Goal: Task Accomplishment & Management: Use online tool/utility

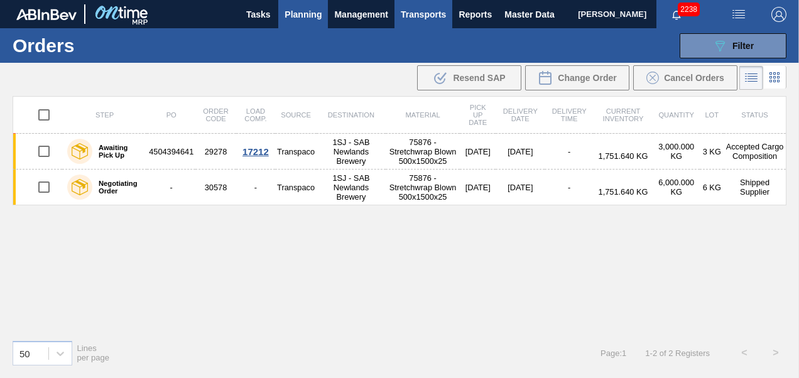
click at [429, 15] on span "Transports" at bounding box center [423, 14] width 45 height 15
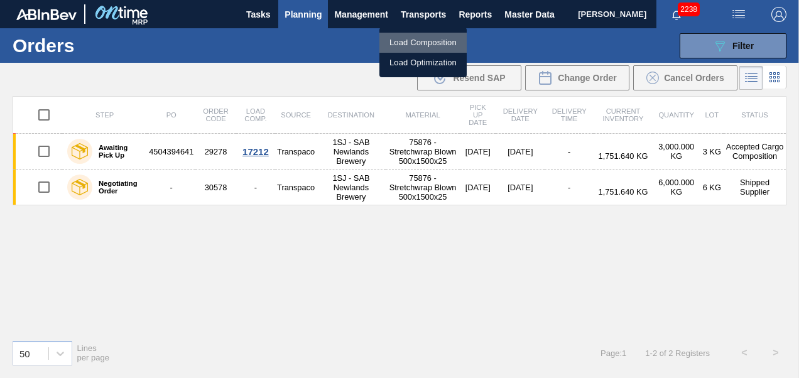
click at [420, 45] on li "Load Composition" at bounding box center [423, 43] width 87 height 20
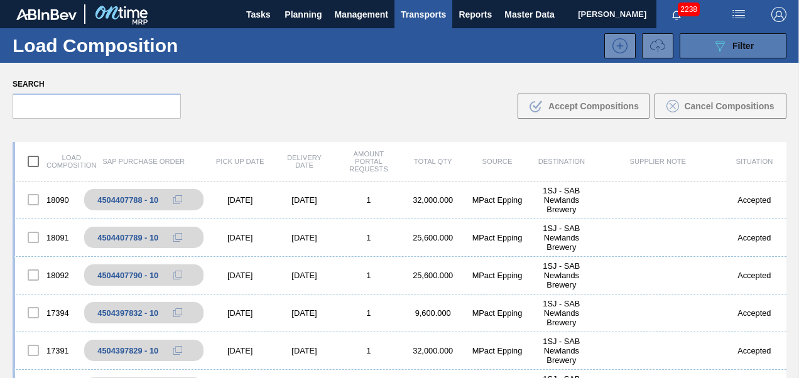
click at [721, 40] on icon "089F7B8B-B2A5-4AFE-B5C0-19BA573D28AC" at bounding box center [720, 45] width 15 height 15
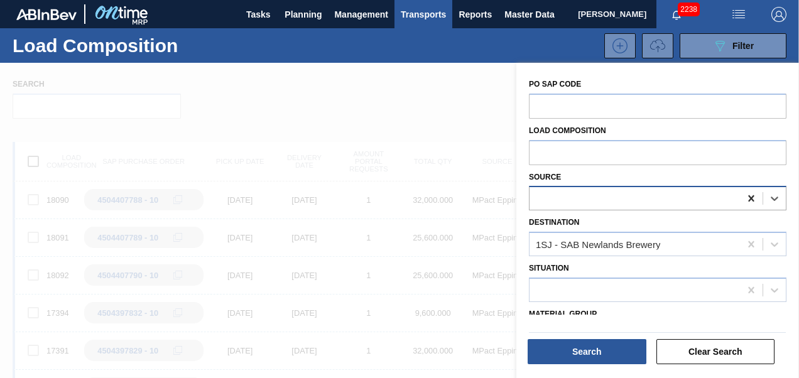
click at [752, 200] on icon at bounding box center [751, 198] width 13 height 13
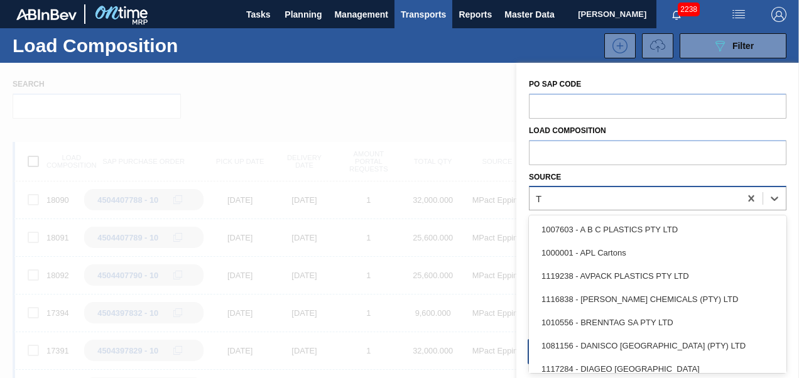
scroll to position [31, 0]
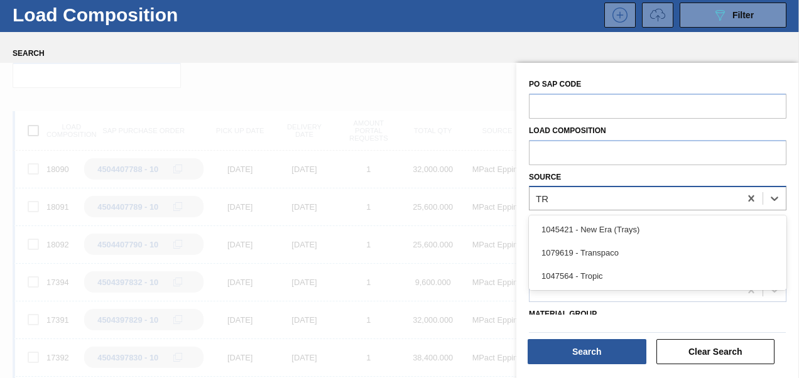
type input "TRA"
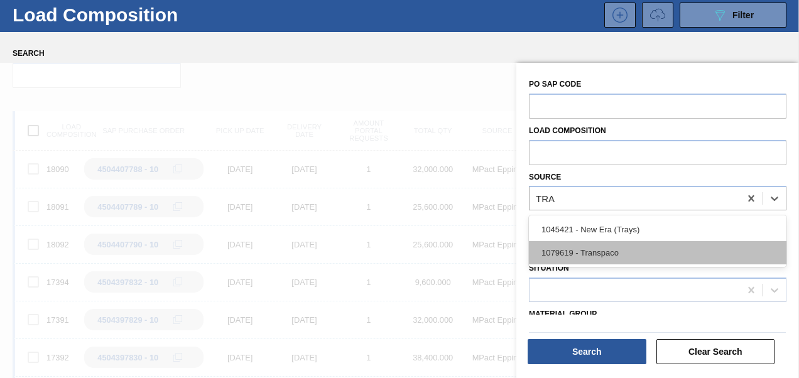
click at [642, 251] on div "1079619 - Transpaco" at bounding box center [658, 252] width 258 height 23
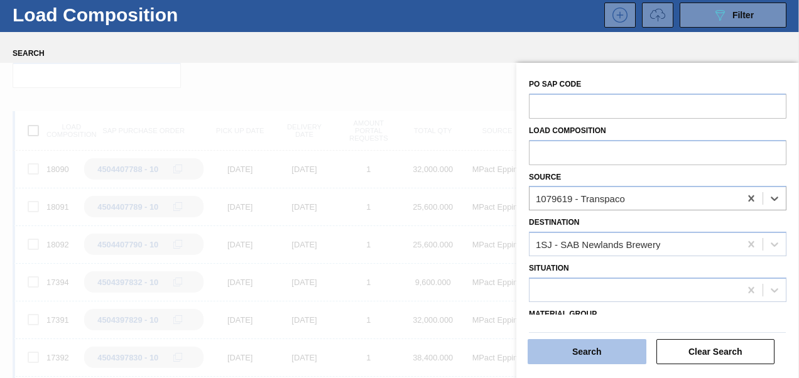
click at [588, 352] on button "Search" at bounding box center [587, 351] width 119 height 25
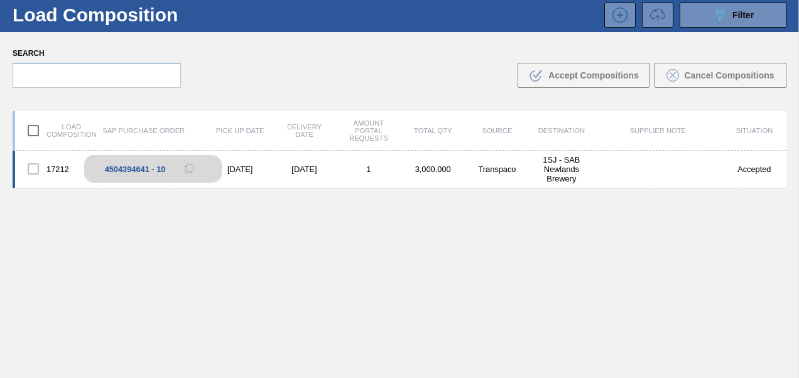
click at [191, 165] on icon at bounding box center [190, 168] width 6 height 6
click at [189, 167] on icon at bounding box center [189, 169] width 9 height 9
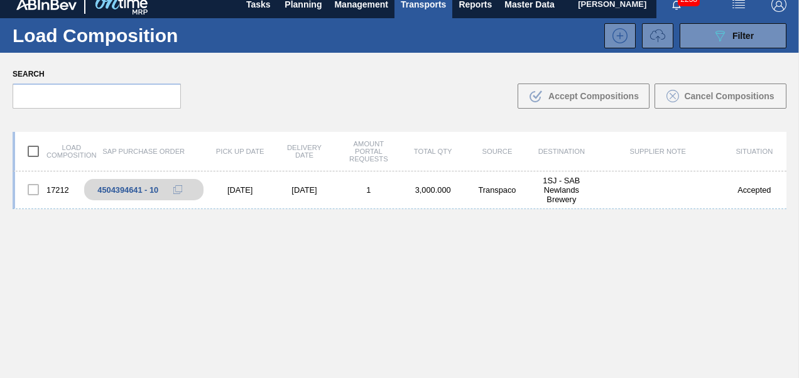
scroll to position [0, 0]
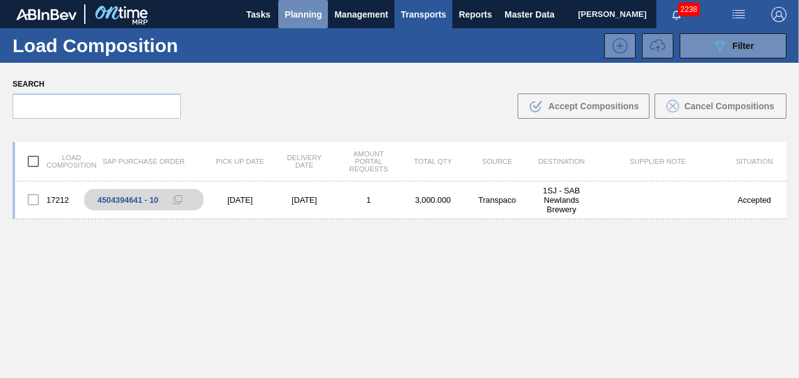
click at [303, 19] on span "Planning" at bounding box center [303, 14] width 37 height 15
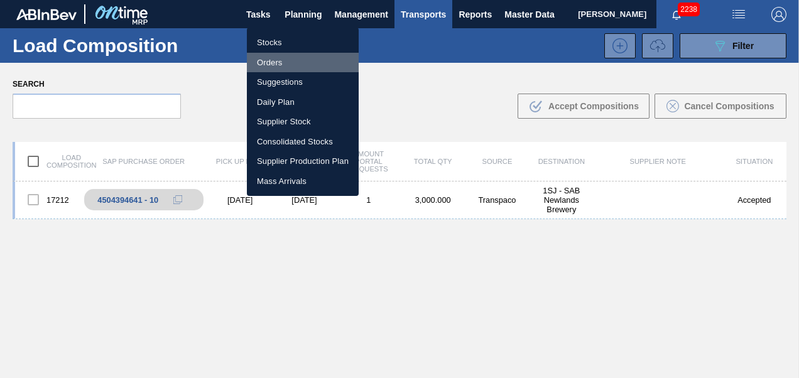
click at [272, 63] on li "Orders" at bounding box center [303, 63] width 112 height 20
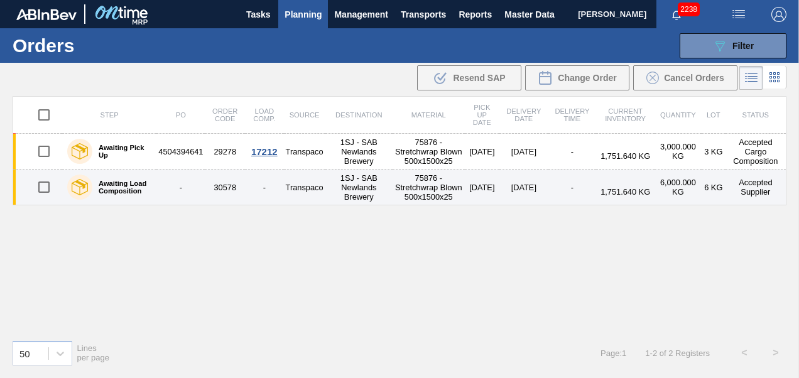
click at [212, 197] on td "30578" at bounding box center [225, 188] width 40 height 36
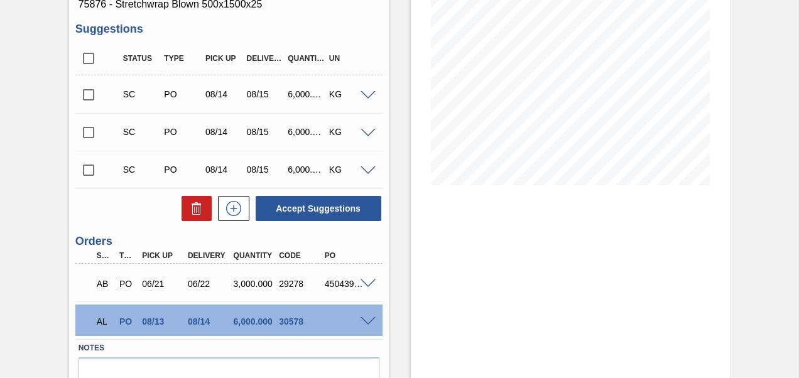
scroll to position [248, 0]
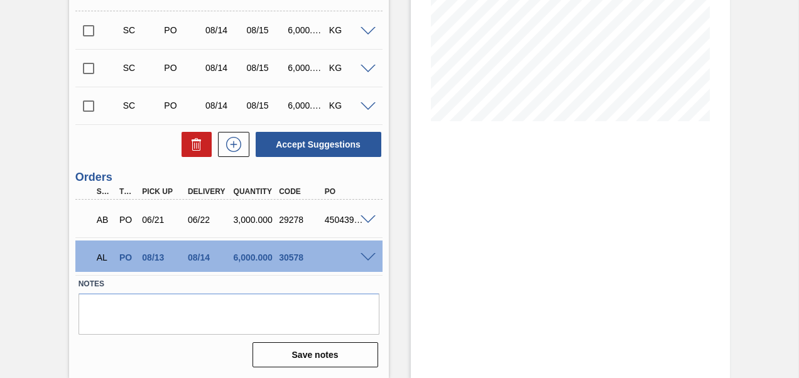
click at [369, 256] on span at bounding box center [368, 257] width 15 height 9
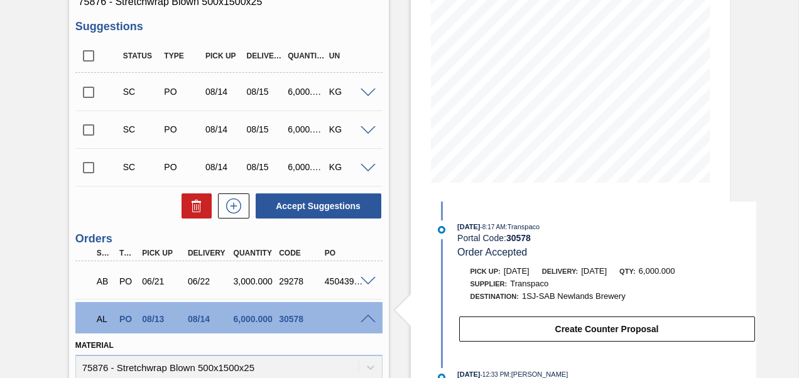
scroll to position [0, 0]
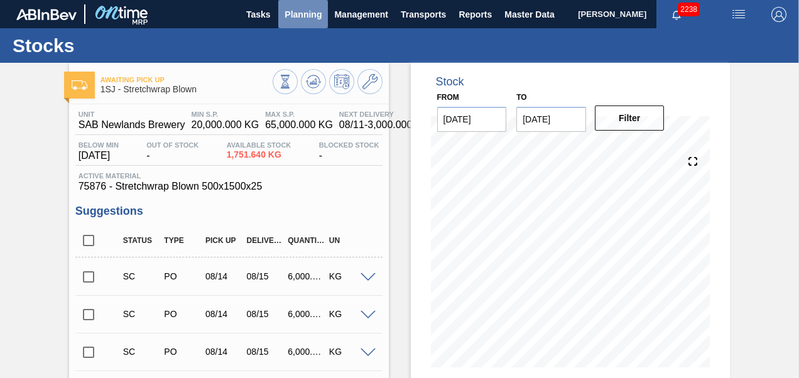
click at [292, 10] on span "Planning" at bounding box center [303, 14] width 37 height 15
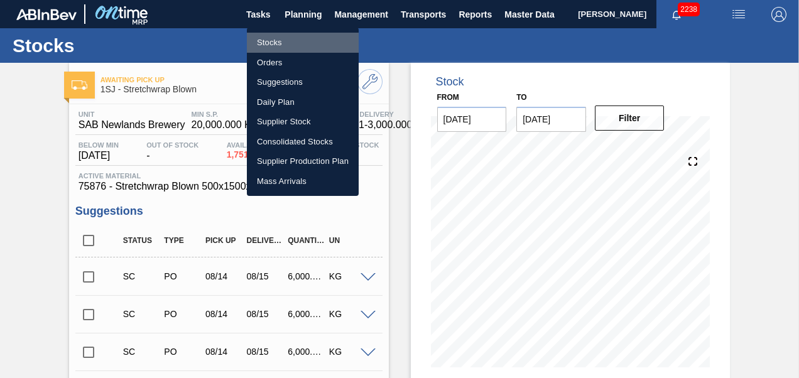
click at [269, 40] on li "Stocks" at bounding box center [303, 43] width 112 height 20
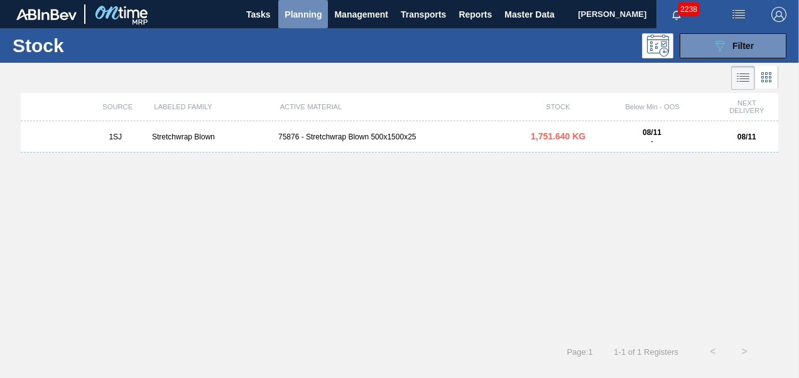
click at [299, 12] on span "Planning" at bounding box center [303, 14] width 37 height 15
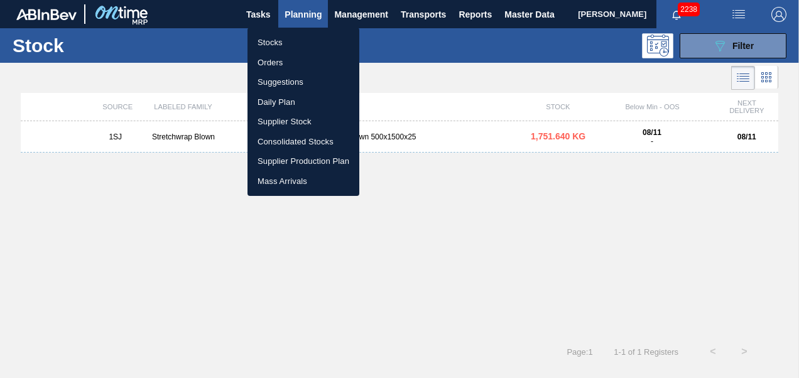
click at [275, 55] on li "Orders" at bounding box center [304, 63] width 112 height 20
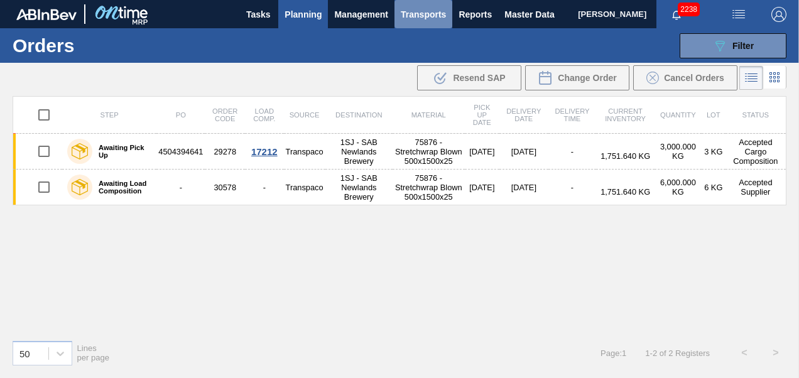
click at [422, 21] on button "Transports" at bounding box center [424, 14] width 58 height 28
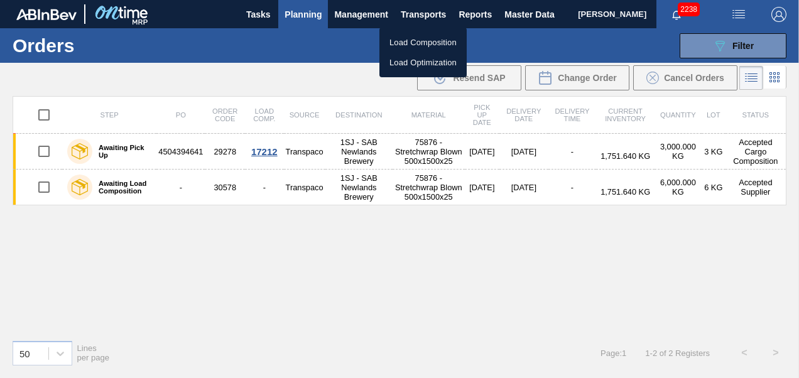
click at [411, 38] on li "Load Composition" at bounding box center [423, 43] width 87 height 20
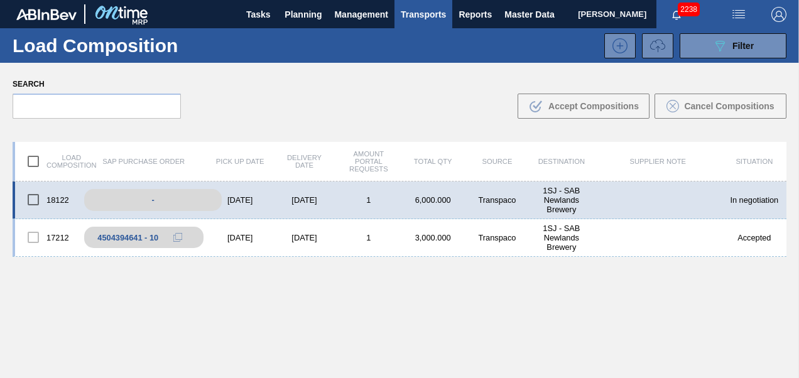
click at [157, 193] on div "-" at bounding box center [153, 200] width 138 height 22
click at [273, 198] on div "[DATE]" at bounding box center [304, 199] width 64 height 9
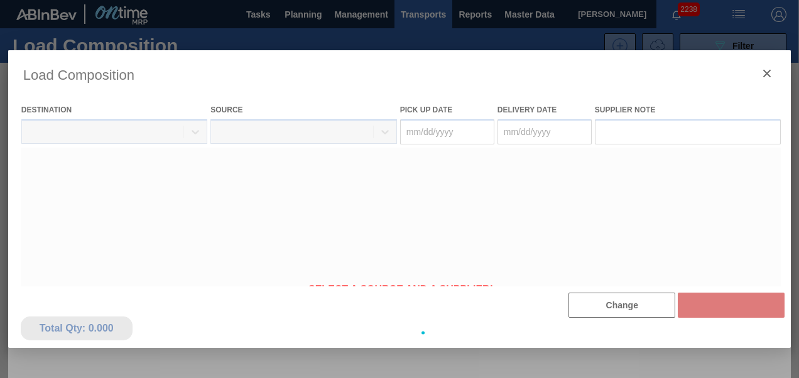
type Date "[DATE]"
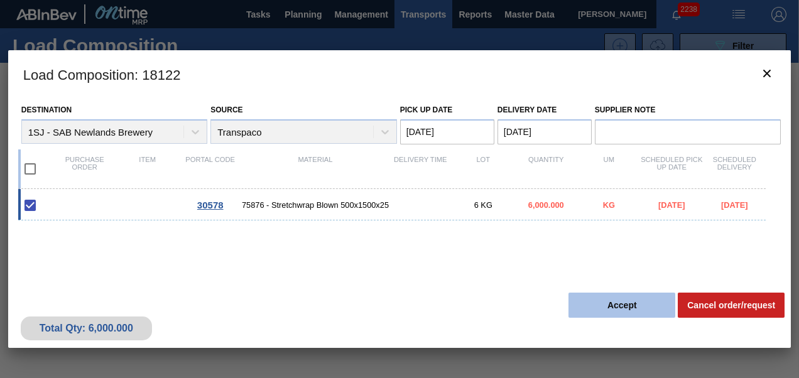
click at [595, 313] on button "Accept" at bounding box center [622, 305] width 107 height 25
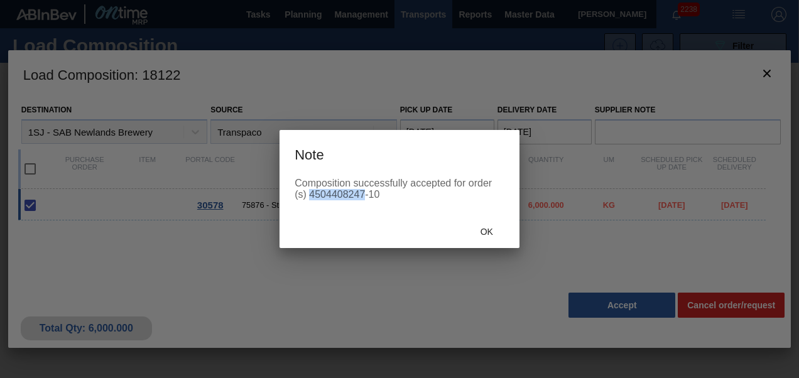
drag, startPoint x: 310, startPoint y: 195, endPoint x: 363, endPoint y: 199, distance: 52.3
click at [363, 199] on div "Composition successfully accepted for order (s) 4504408247-10" at bounding box center [400, 189] width 210 height 23
copy div "4504408247"
click at [495, 229] on span "Ok" at bounding box center [487, 232] width 33 height 10
